Goal: Navigation & Orientation: Find specific page/section

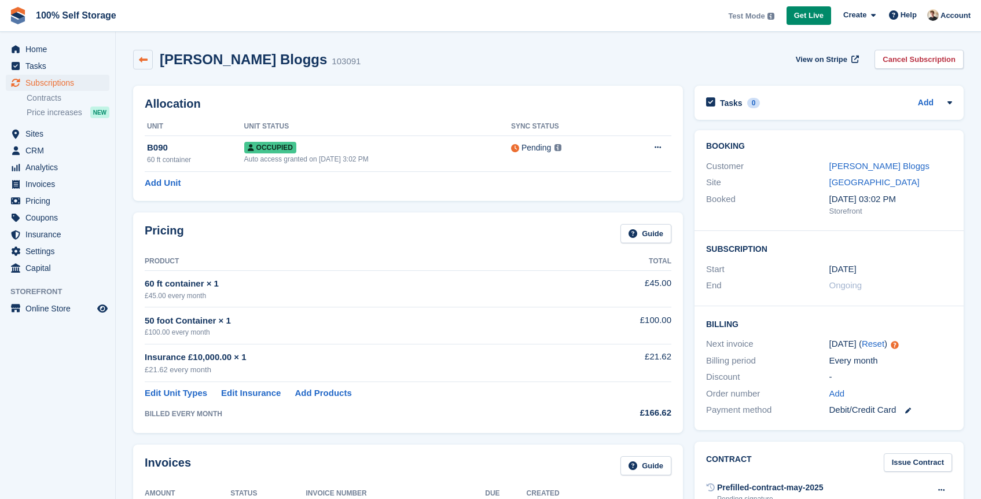
click at [146, 65] on link at bounding box center [143, 60] width 20 height 20
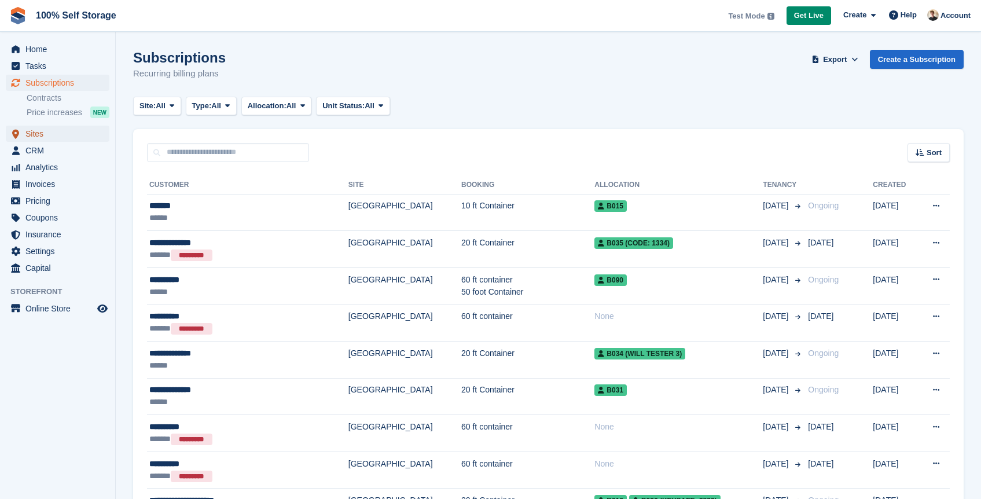
click at [34, 137] on span "Sites" at bounding box center [59, 134] width 69 height 16
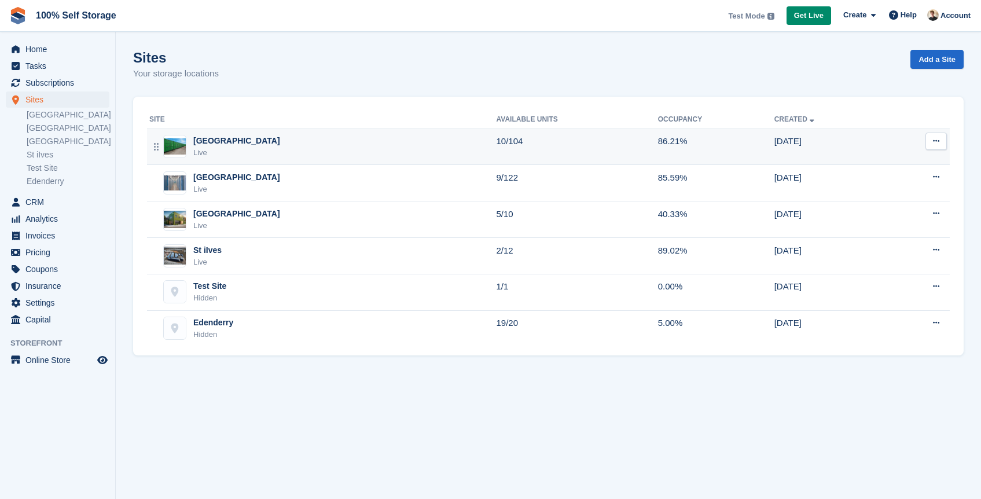
click at [228, 154] on div "Live" at bounding box center [236, 153] width 87 height 12
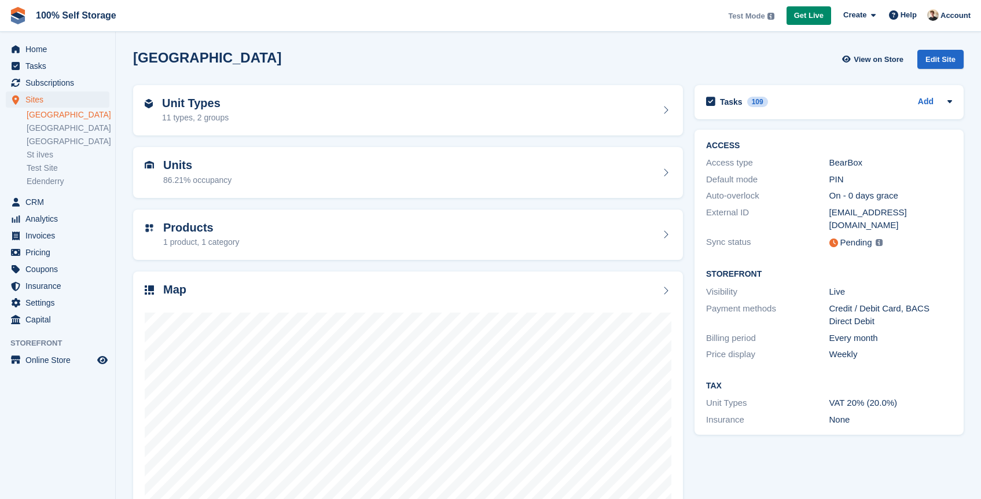
click at [287, 57] on div "Nottingham View on Store Edit Site" at bounding box center [548, 59] width 831 height 19
click at [47, 50] on span "Home" at bounding box center [59, 49] width 69 height 16
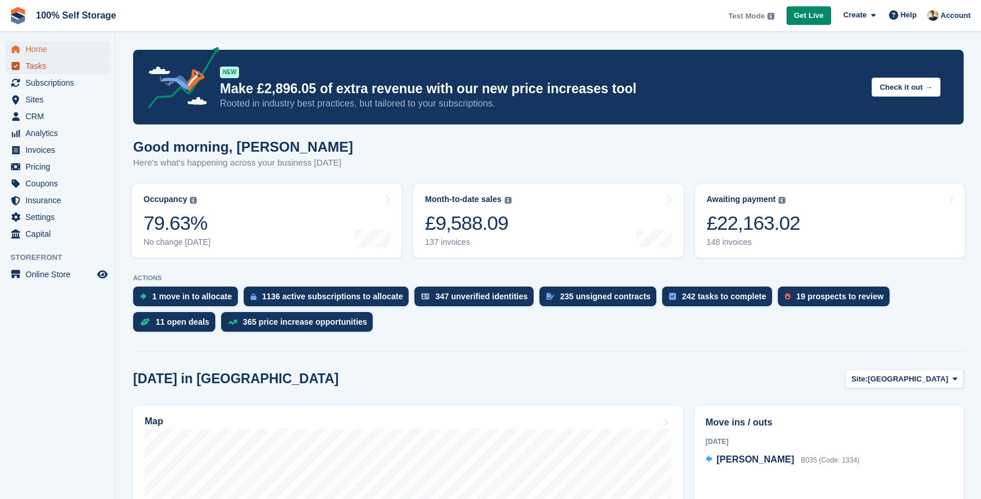
click at [32, 59] on span "Tasks" at bounding box center [59, 66] width 69 height 16
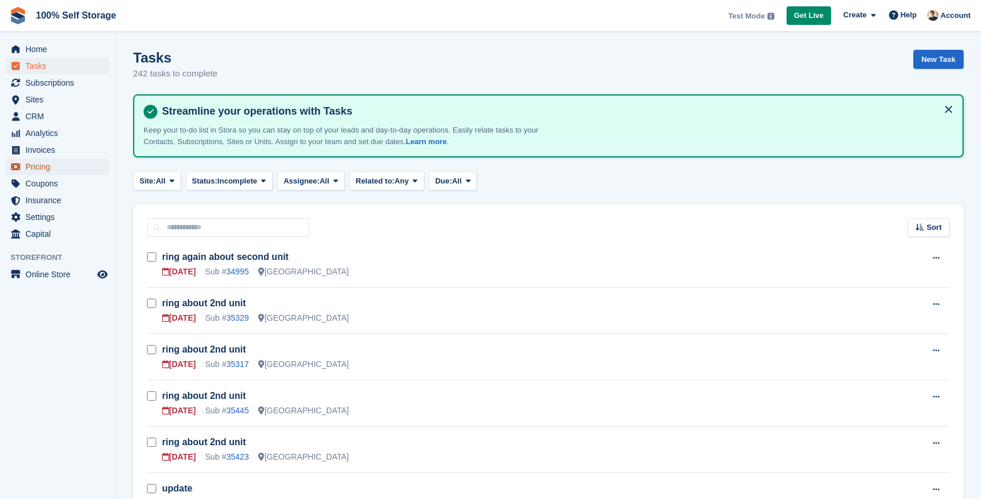
click at [42, 170] on span "Pricing" at bounding box center [59, 167] width 69 height 16
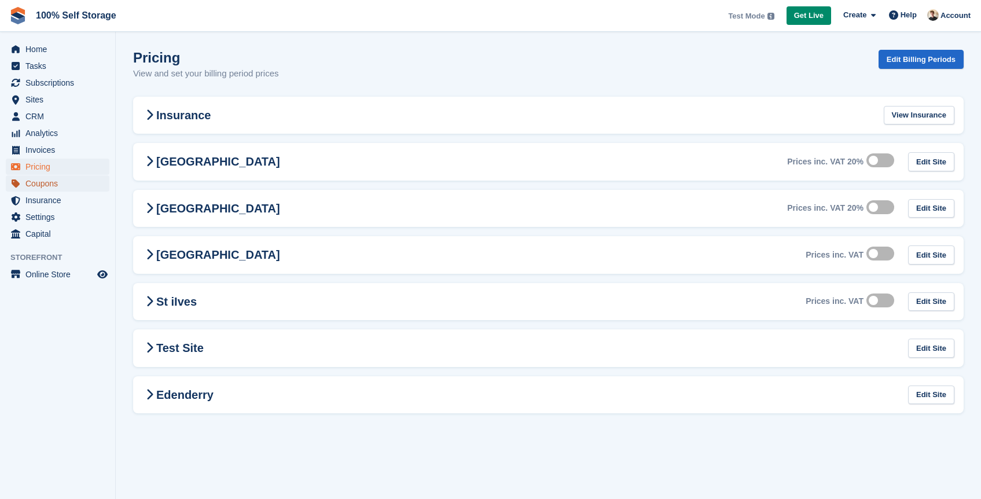
click at [42, 186] on span "Coupons" at bounding box center [59, 183] width 69 height 16
click at [52, 205] on span "Insurance" at bounding box center [59, 200] width 69 height 16
click at [53, 222] on span "Settings" at bounding box center [59, 217] width 69 height 16
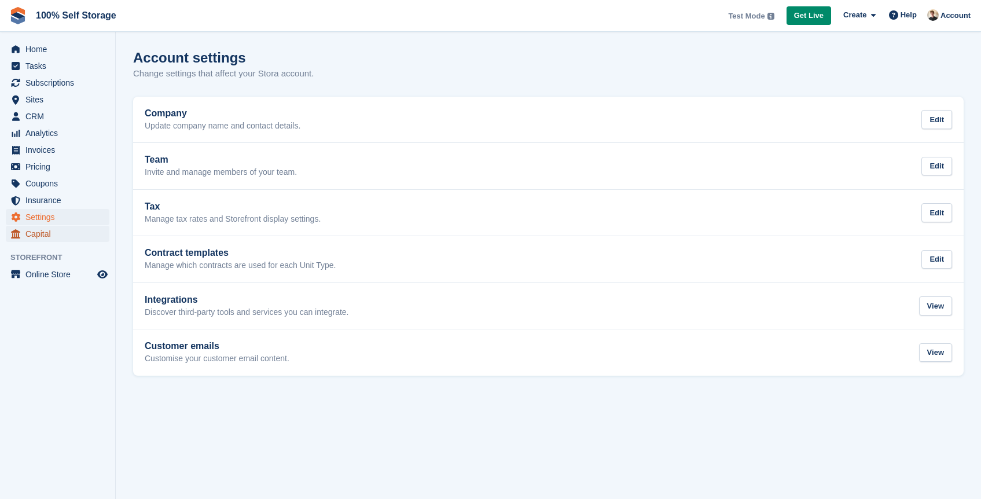
click at [43, 234] on span "Capital" at bounding box center [59, 234] width 69 height 16
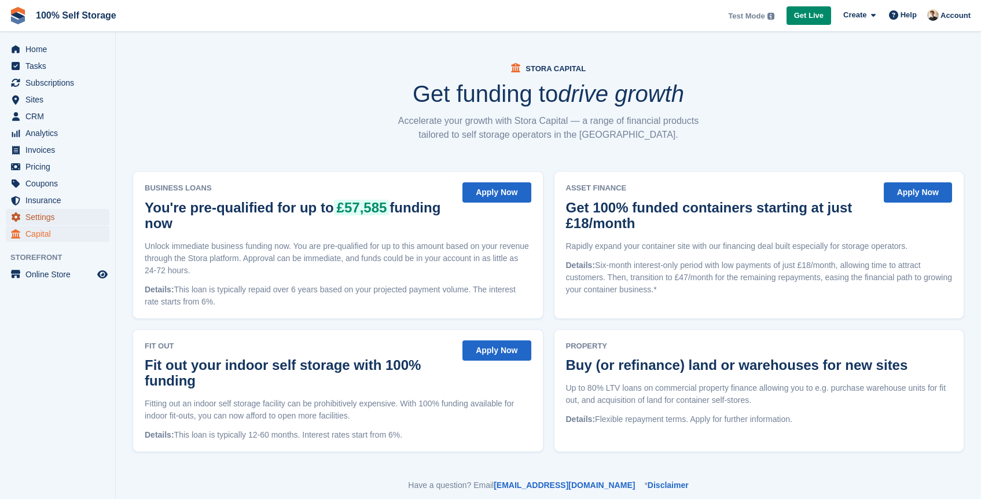
click at [39, 217] on span "Settings" at bounding box center [59, 217] width 69 height 16
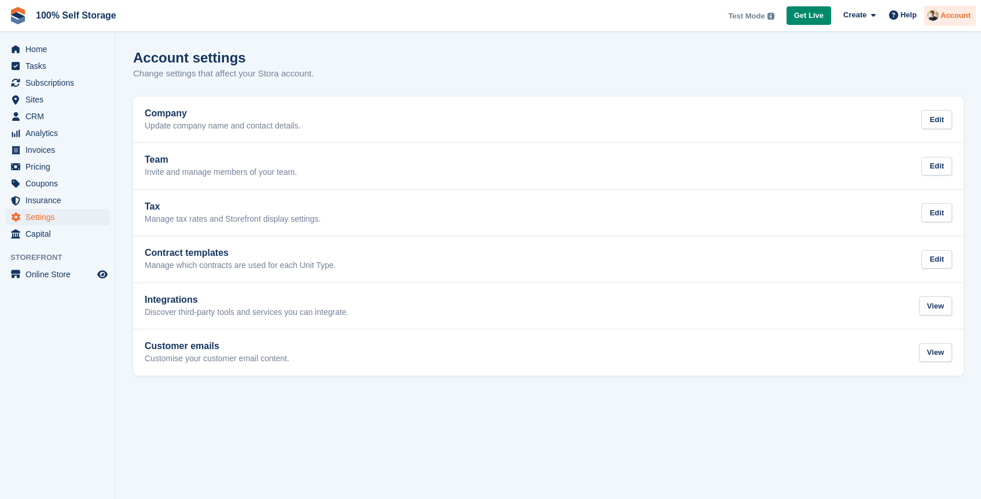
click at [945, 17] on span "Account" at bounding box center [956, 16] width 30 height 12
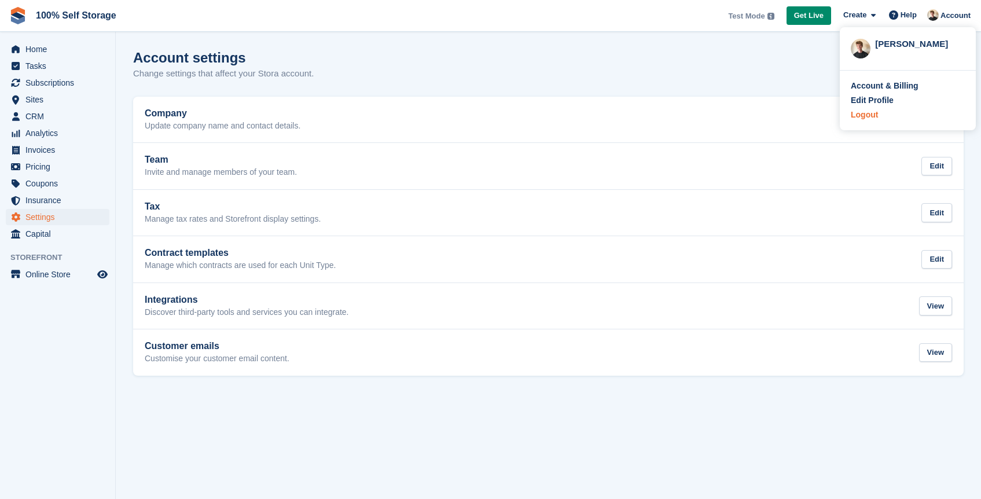
click at [874, 114] on div "Logout" at bounding box center [864, 115] width 27 height 12
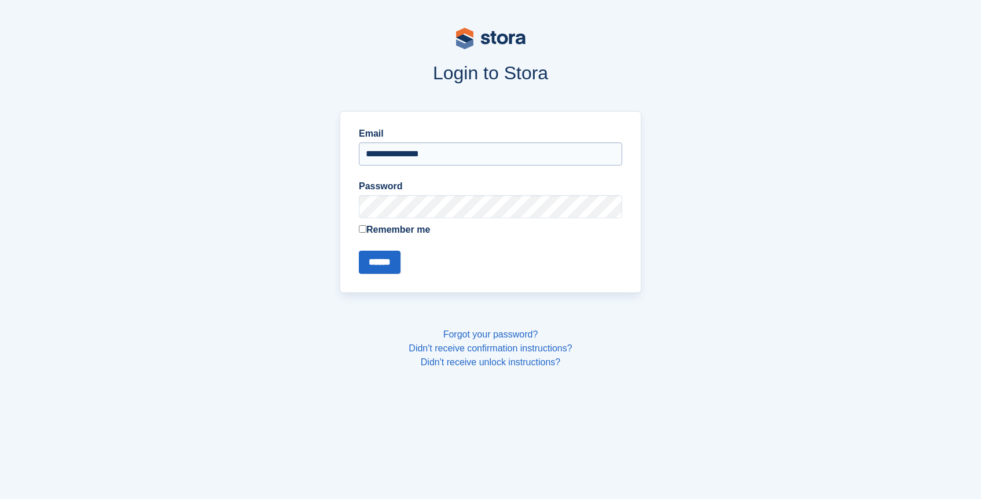
click at [457, 145] on input "**********" at bounding box center [490, 153] width 263 height 23
click at [367, 236] on label "Remember me" at bounding box center [490, 230] width 263 height 14
click at [393, 266] on input "******" at bounding box center [380, 262] width 42 height 23
